Goal: Task Accomplishment & Management: Complete application form

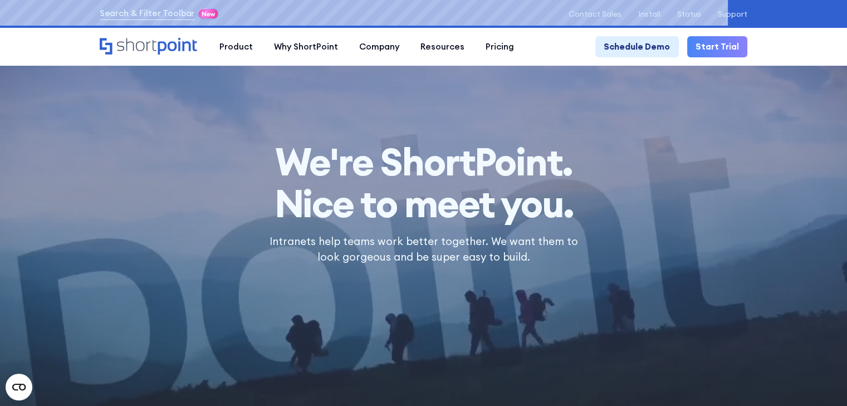
scroll to position [760, 0]
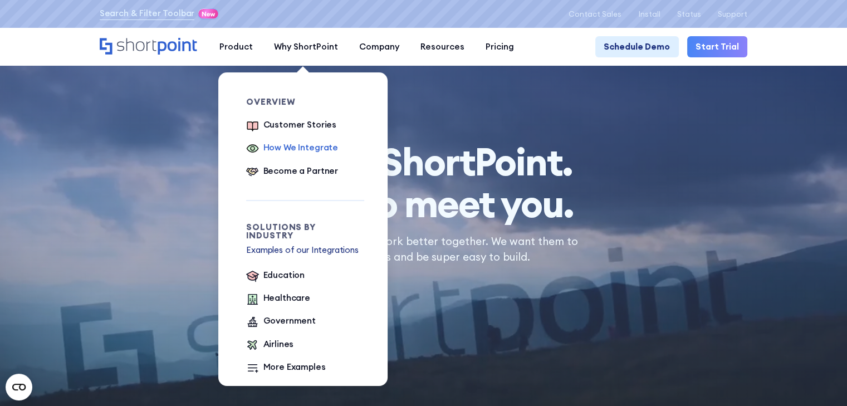
click at [306, 126] on div "How We Integrate" at bounding box center [300, 147] width 75 height 13
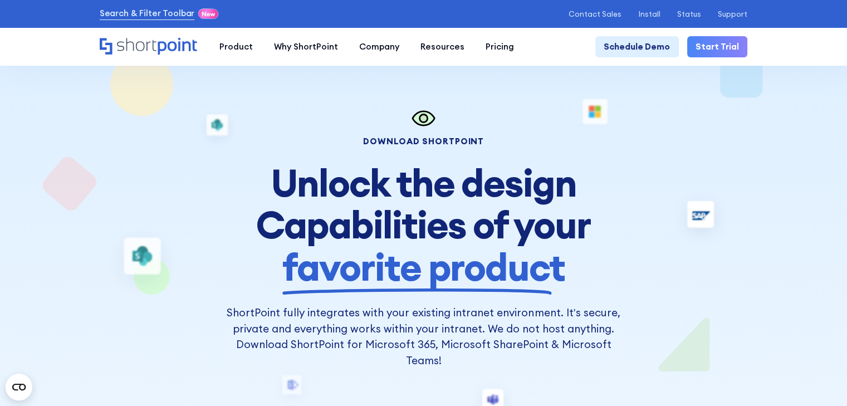
scroll to position [111, 0]
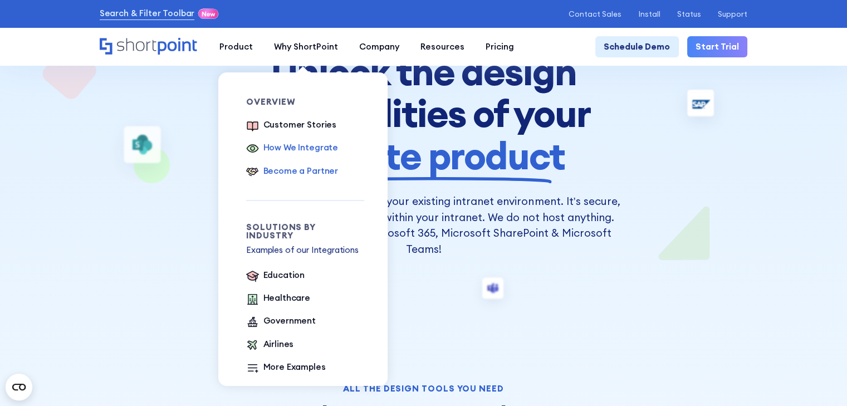
click at [311, 168] on div "Become a Partner" at bounding box center [300, 171] width 75 height 13
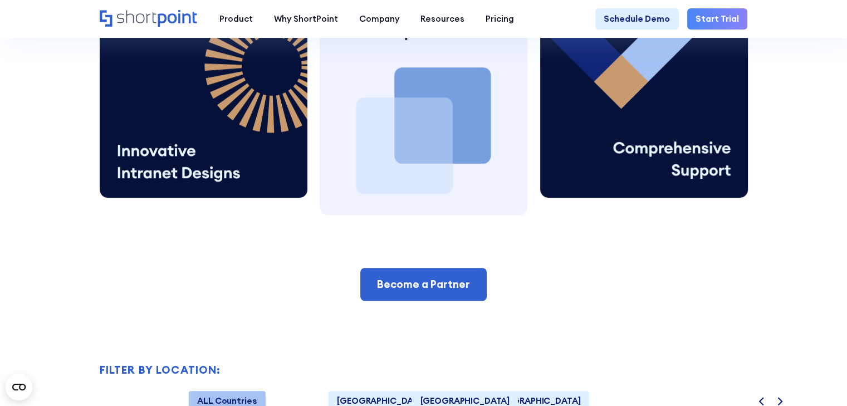
scroll to position [668, 0]
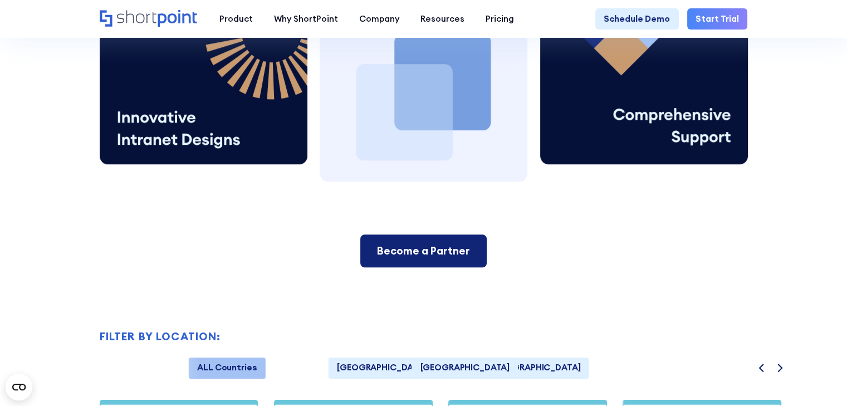
click at [414, 259] on div "Become a Partner" at bounding box center [423, 251] width 93 height 16
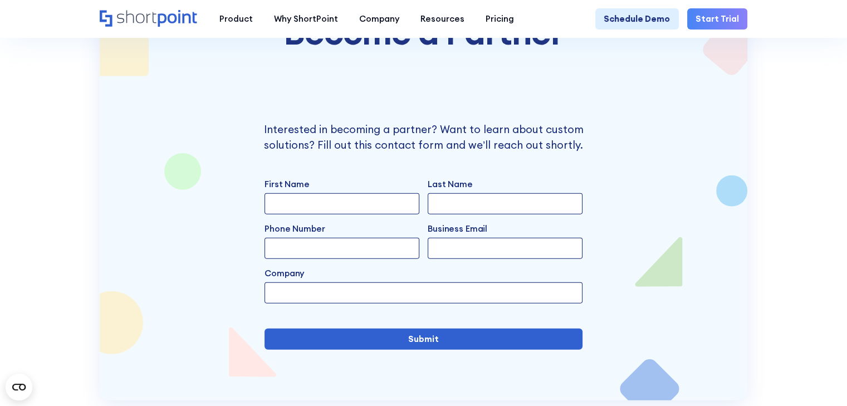
scroll to position [2553, 0]
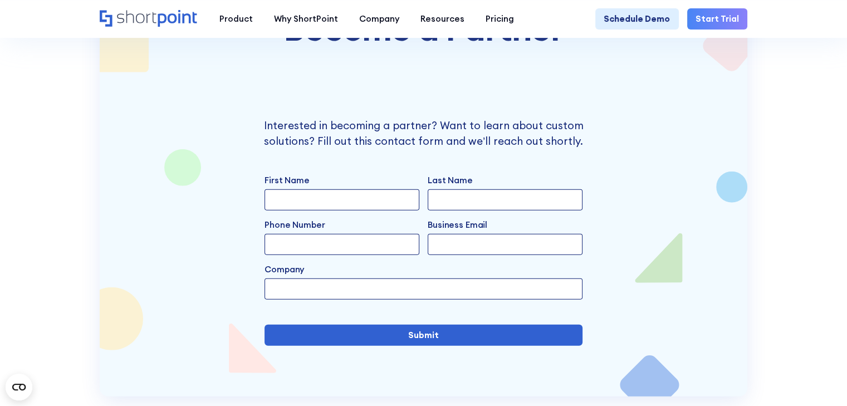
click at [307, 206] on input "First Name" at bounding box center [341, 199] width 155 height 21
type input "Asghar"
type input "Shah"
type input "00966501712419"
click at [468, 248] on input "Business Email" at bounding box center [505, 244] width 155 height 21
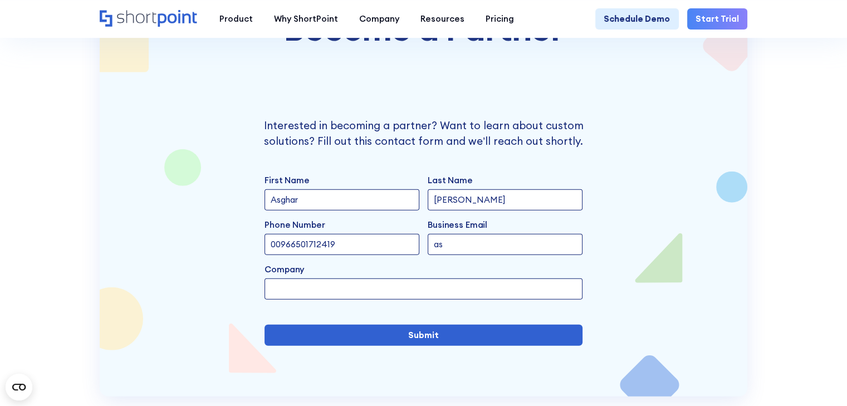
type input "asghar.shah@vanguardica.com"
click at [372, 299] on input "Company" at bounding box center [422, 288] width 317 height 21
type input "Vanguardica"
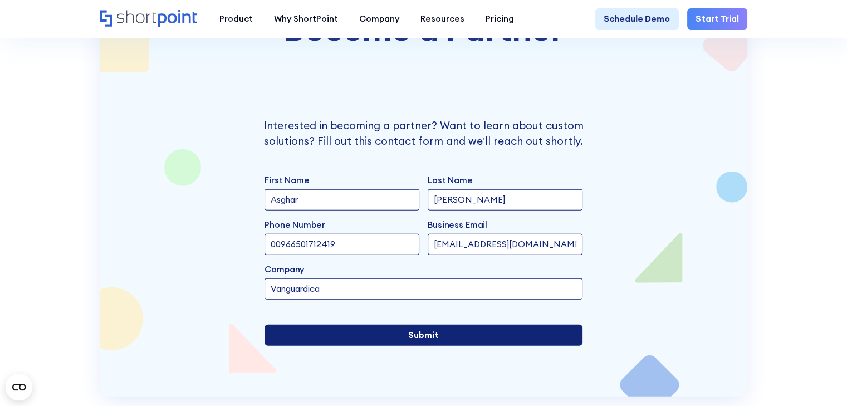
click at [407, 346] on input "Submit" at bounding box center [422, 335] width 317 height 21
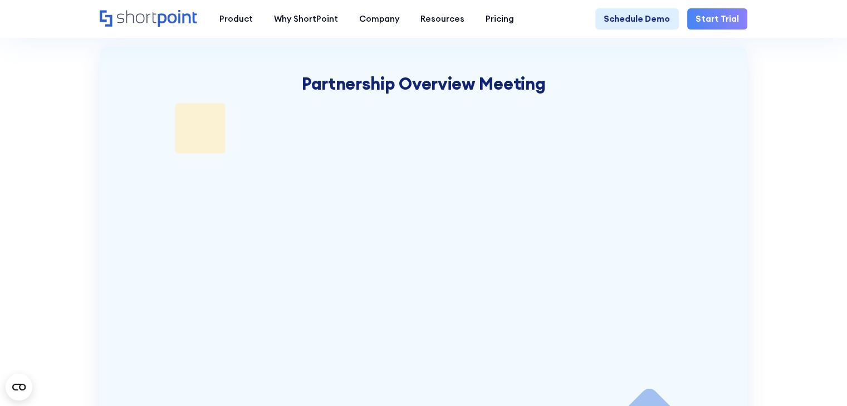
scroll to position [2564, 0]
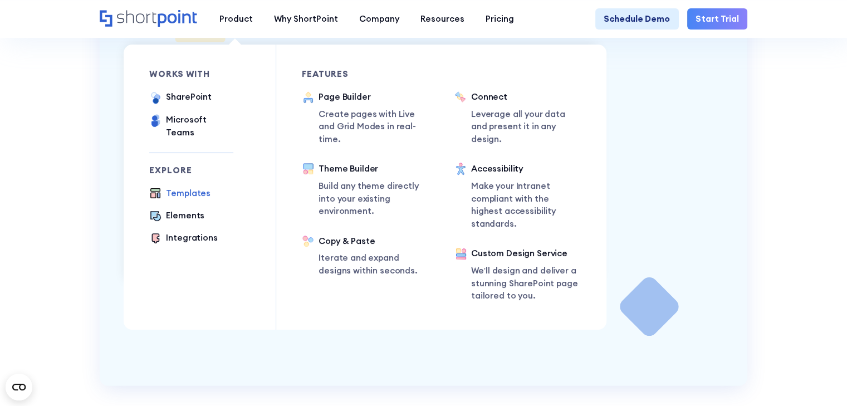
click at [185, 191] on div "Templates" at bounding box center [188, 194] width 45 height 14
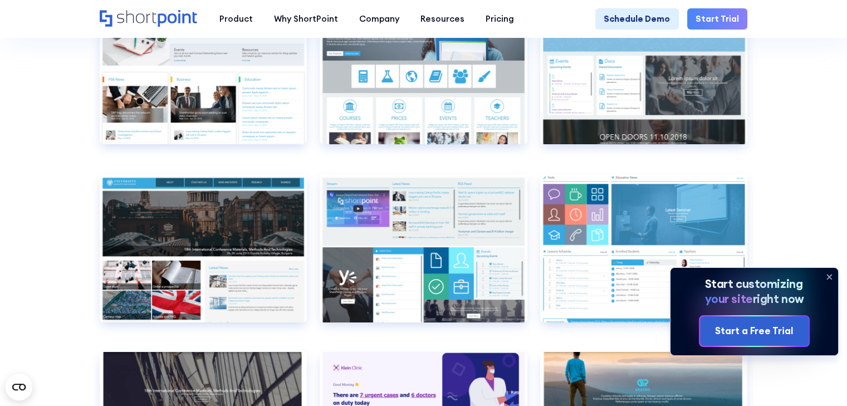
scroll to position [4342, 0]
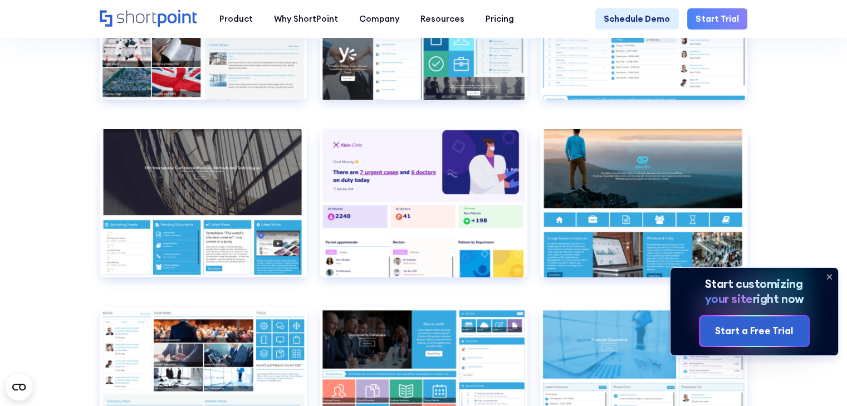
click at [827, 271] on icon at bounding box center [829, 277] width 18 height 18
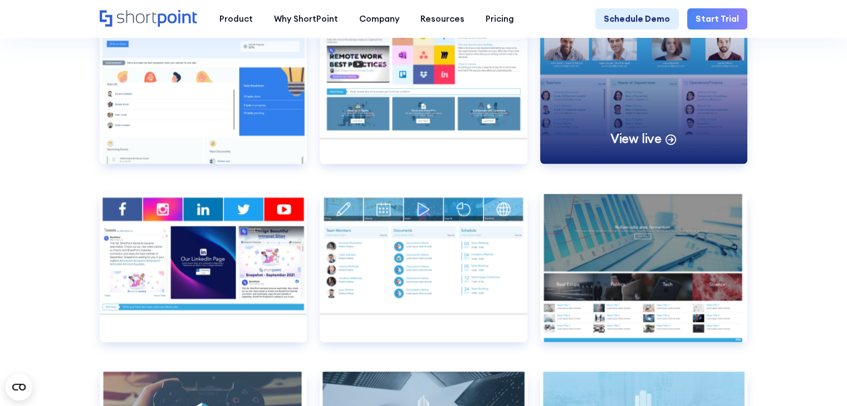
scroll to position [6012, 0]
